Goal: Task Accomplishment & Management: Manage account settings

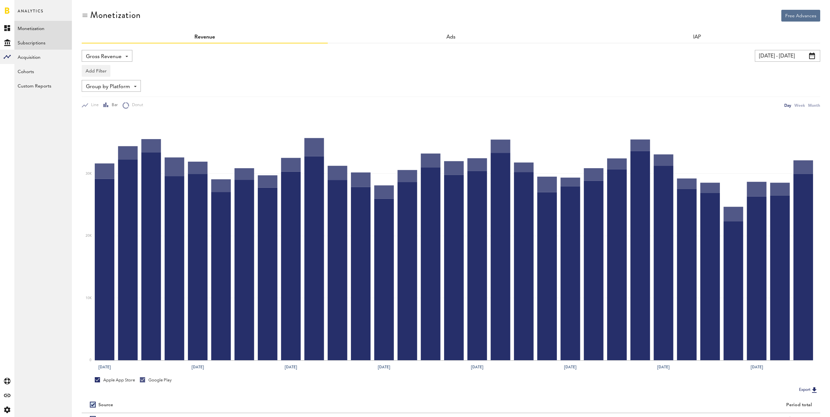
click at [44, 40] on link "Subscriptions" at bounding box center [43, 42] width 58 height 14
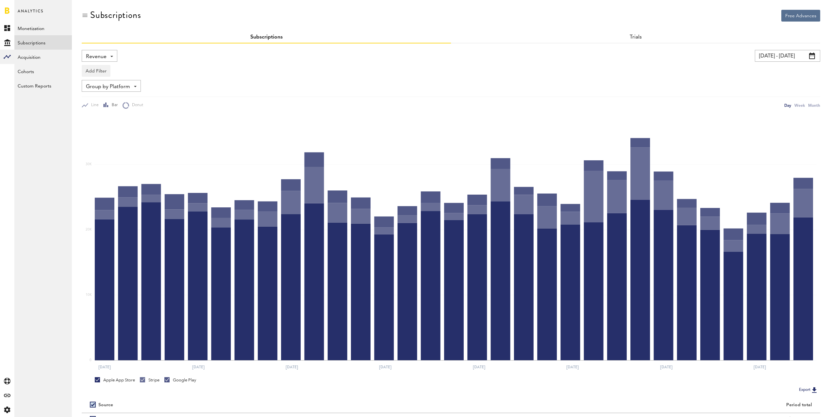
click at [107, 55] on div "Revenue Revenue MRR Actives Trial Status Billing Retries New Subscriptions Rene…" at bounding box center [100, 56] width 36 height 12
